Goal: Task Accomplishment & Management: Use online tool/utility

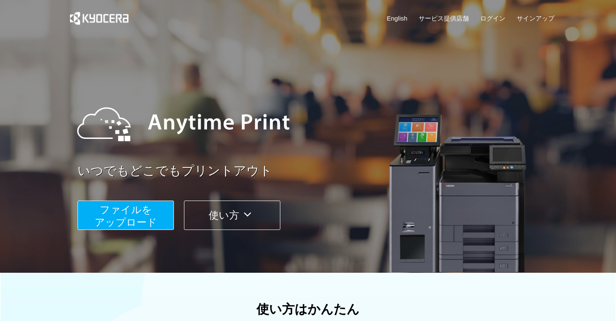
click at [146, 219] on span "ファイルを ​​アップロード" at bounding box center [126, 216] width 62 height 24
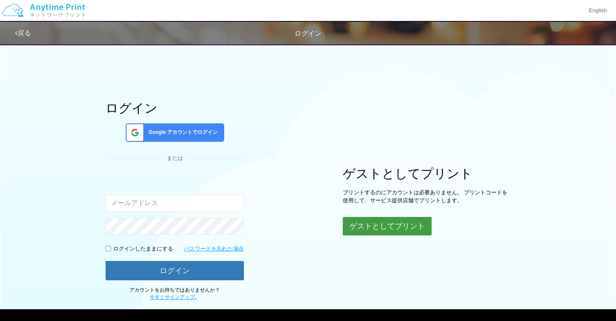
click at [373, 225] on button "ゲストとしてプリント" at bounding box center [387, 226] width 89 height 18
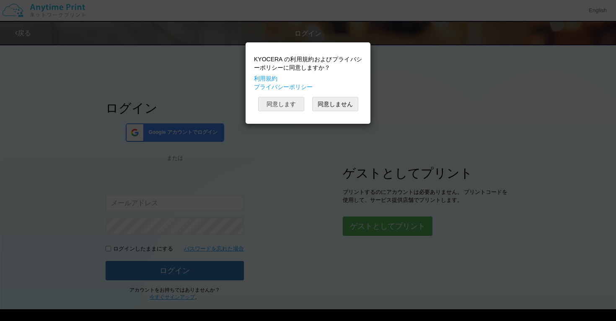
click at [291, 104] on button "同意します" at bounding box center [281, 104] width 46 height 14
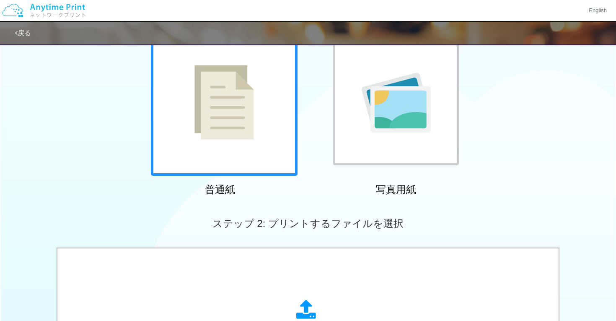
scroll to position [32, 0]
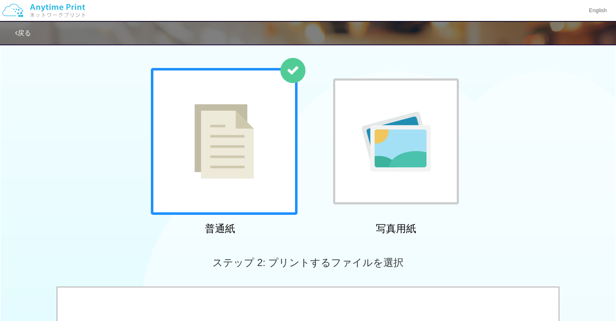
click at [210, 176] on img at bounding box center [224, 141] width 60 height 75
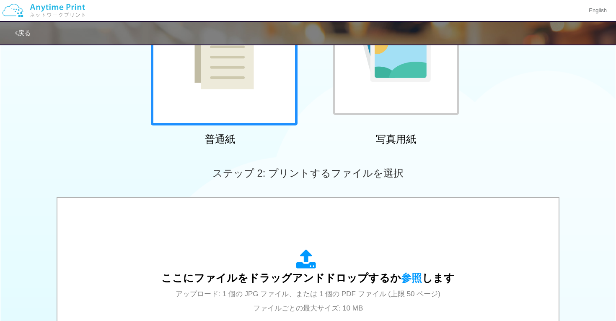
scroll to position [235, 0]
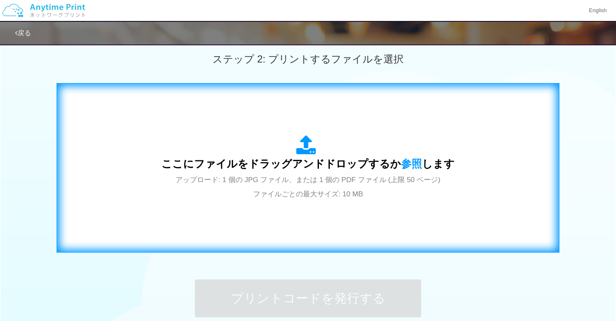
click at [179, 214] on div "ここにファイルをドラッグアンドドロップするか 参照 します アップロード: 1 個の JPG ファイル、または 1 個の PDF ファイル (上限 50 ペー…" at bounding box center [307, 168] width 485 height 152
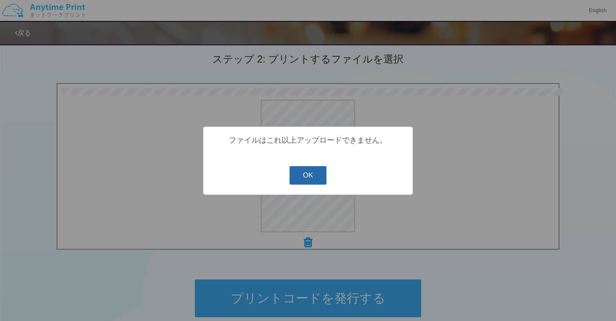
click at [301, 176] on button "OK" at bounding box center [308, 175] width 37 height 18
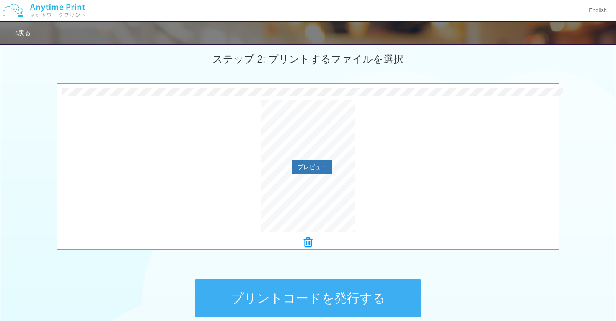
scroll to position [317, 0]
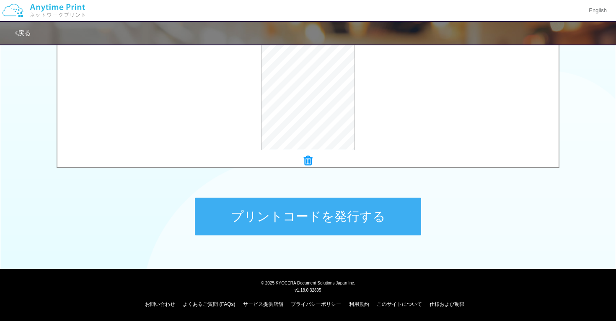
click at [230, 214] on button "プリントコードを発行する" at bounding box center [308, 216] width 226 height 38
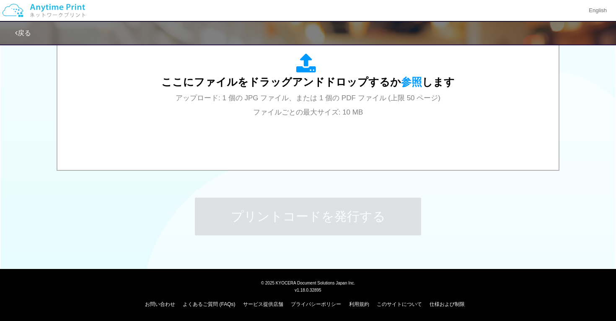
scroll to position [0, 0]
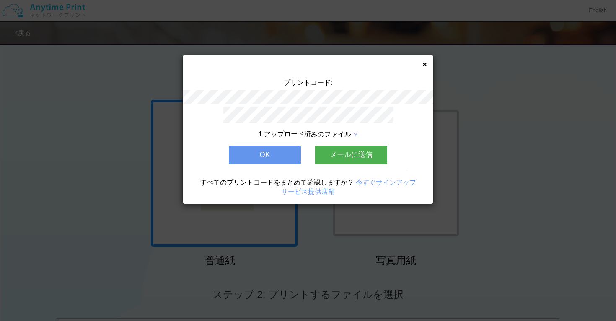
click at [270, 155] on button "OK" at bounding box center [265, 154] width 72 height 18
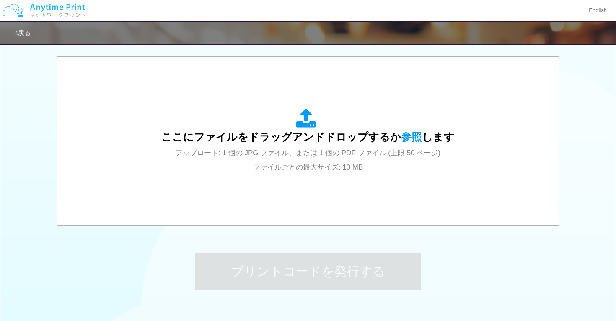
scroll to position [259, 0]
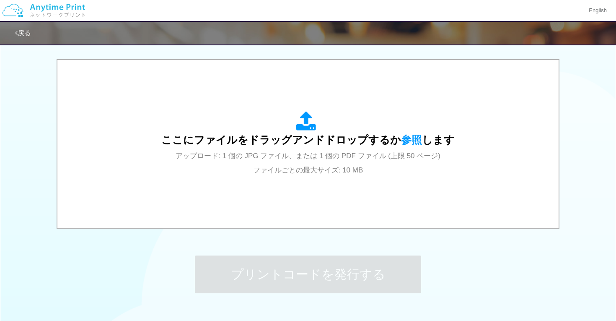
click at [206, 226] on div "ここにファイルをドラッグアンドドロップするか 参照 します アップロード: 1 個の JPG ファイル、または 1 個の PDF ファイル (上限 50 ペー…" at bounding box center [308, 143] width 503 height 169
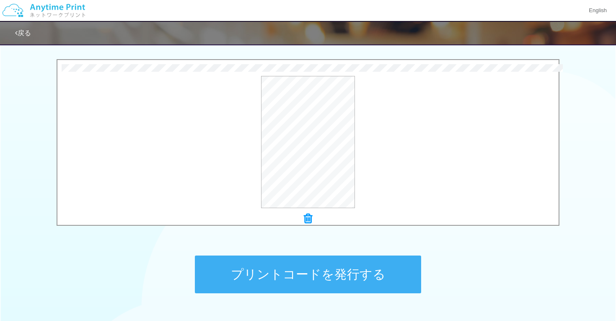
click at [292, 278] on button "プリントコードを発行する" at bounding box center [308, 274] width 226 height 38
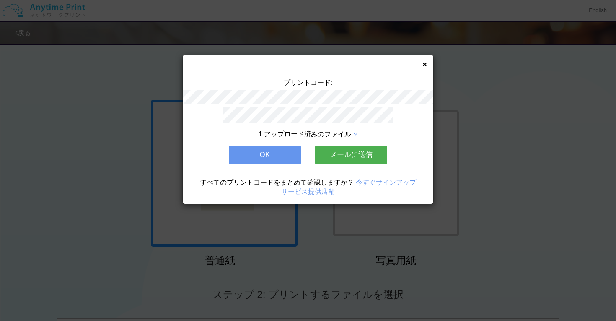
click at [270, 153] on button "OK" at bounding box center [265, 154] width 72 height 18
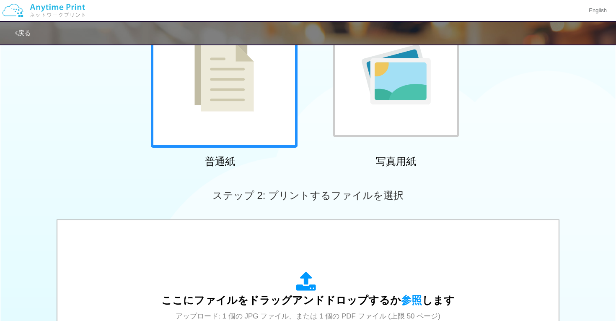
scroll to position [203, 0]
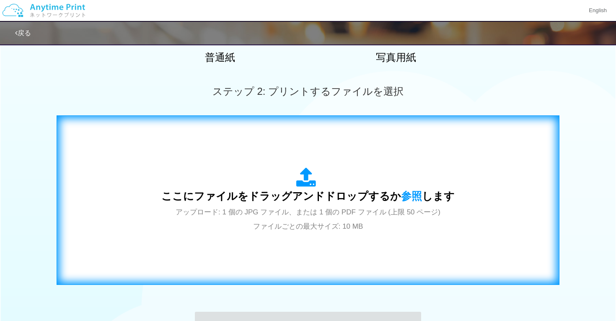
click at [256, 217] on div "ここにファイルをドラッグアンドドロップするか 参照 します アップロード: 1 個の JPG ファイル、または 1 個の PDF ファイル (上限 50 ペー…" at bounding box center [307, 199] width 293 height 65
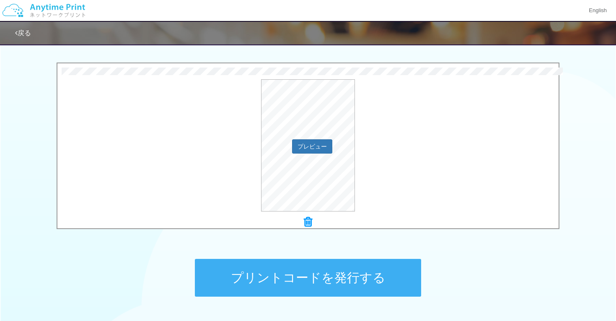
scroll to position [278, 0]
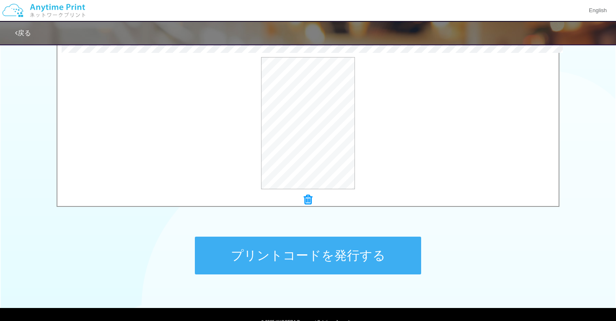
click at [300, 256] on button "プリントコードを発行する" at bounding box center [308, 255] width 226 height 38
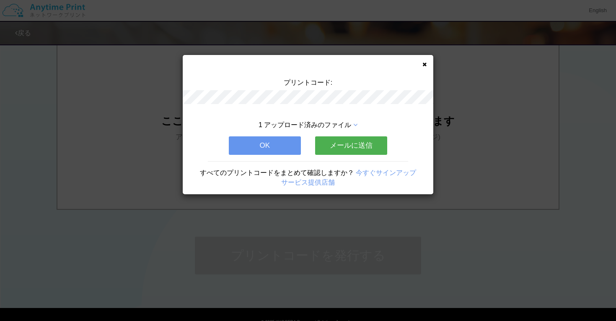
scroll to position [0, 0]
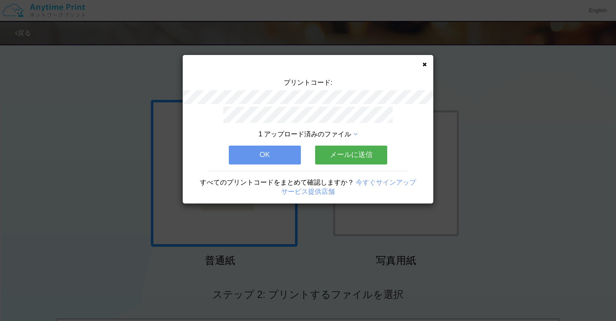
click at [262, 154] on button "OK" at bounding box center [265, 154] width 72 height 18
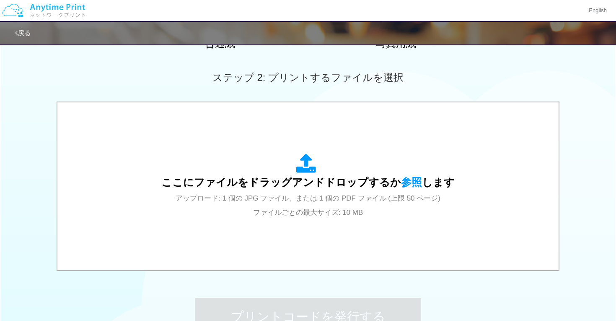
scroll to position [296, 0]
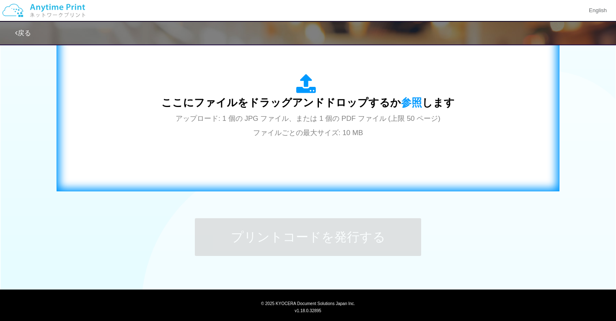
click at [300, 141] on div "ここにファイルをドラッグアンドドロップするか 参照 します アップロード: 1 個の JPG ファイル、または 1 個の PDF ファイル (上限 50 ペー…" at bounding box center [307, 107] width 485 height 152
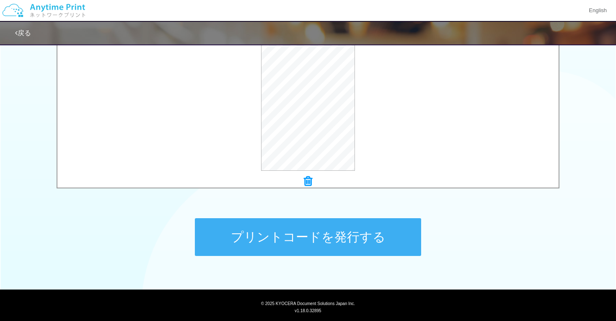
click at [320, 240] on button "プリントコードを発行する" at bounding box center [308, 237] width 226 height 38
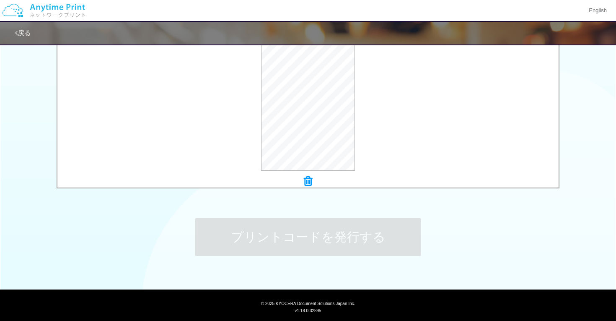
scroll to position [0, 0]
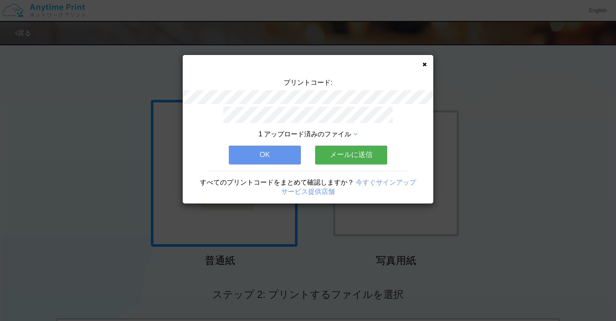
click at [424, 64] on icon at bounding box center [424, 64] width 4 height 5
